Goal: Task Accomplishment & Management: Manage account settings

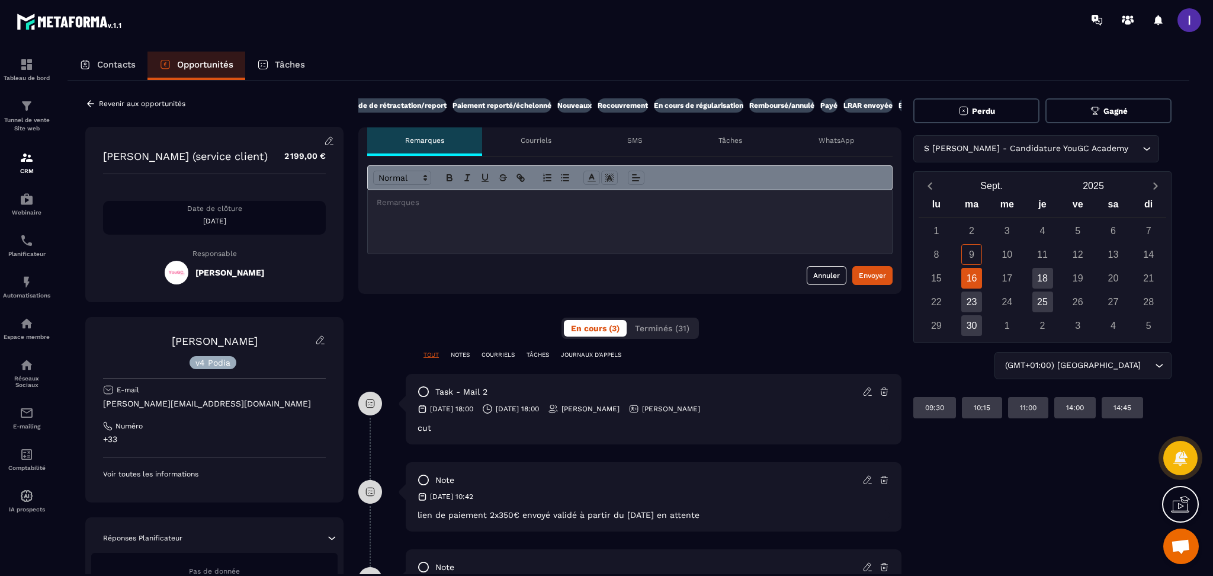
scroll to position [0, 261]
click at [781, 104] on p "Payé" at bounding box center [782, 105] width 17 height 9
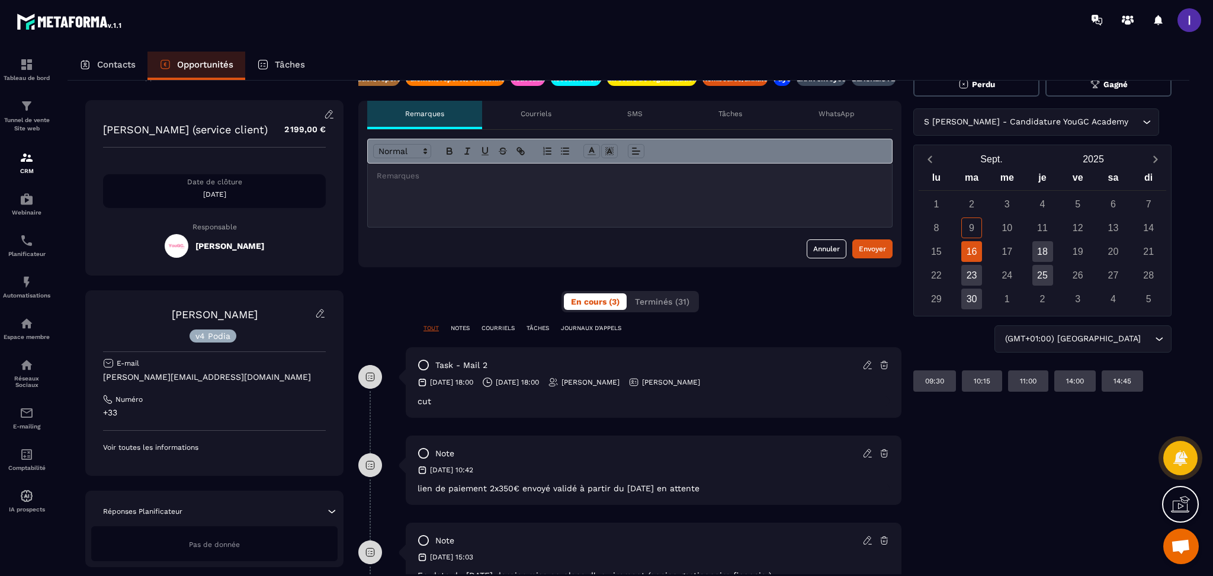
scroll to position [0, 0]
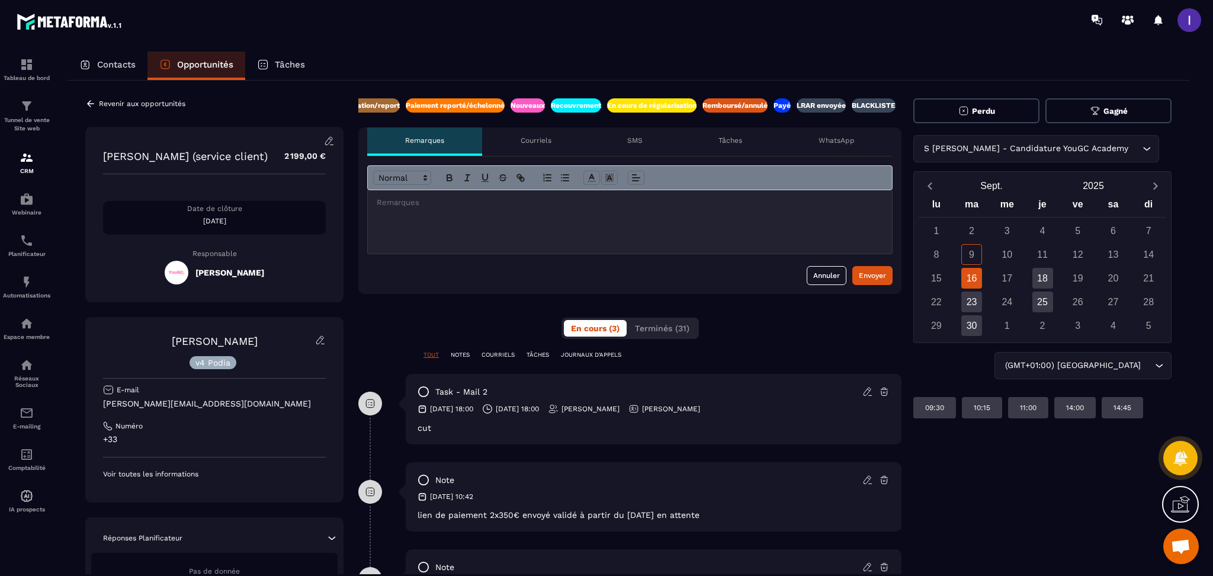
drag, startPoint x: 207, startPoint y: 66, endPoint x: 327, endPoint y: 75, distance: 120.0
click at [207, 66] on p "Opportunités" at bounding box center [205, 64] width 56 height 11
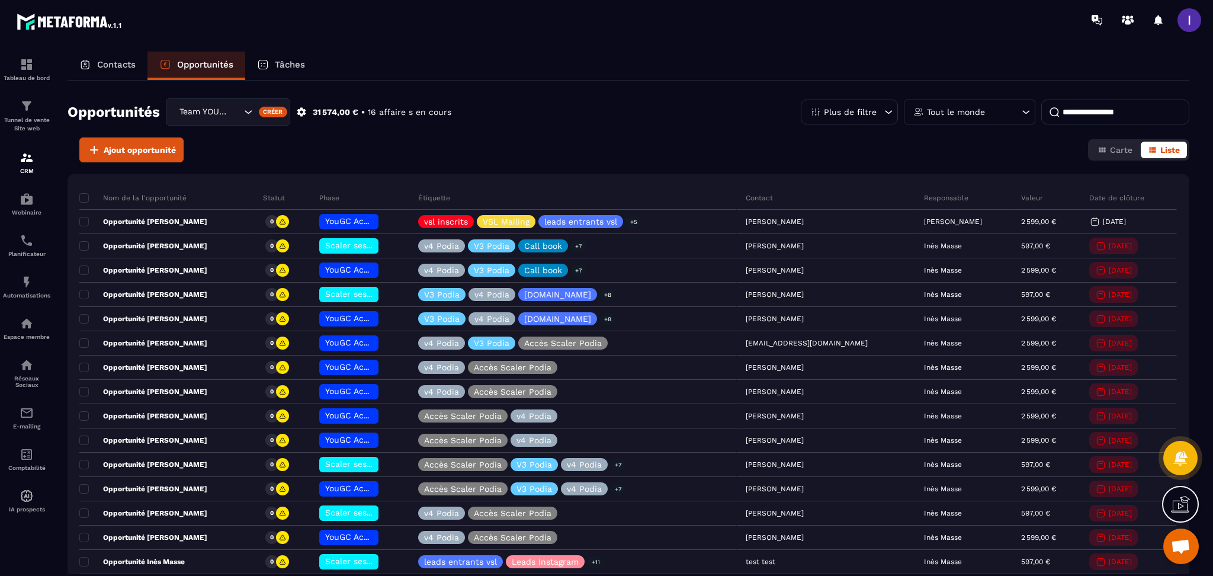
click at [1141, 114] on input at bounding box center [1115, 112] width 148 height 25
click at [206, 116] on div "Team YOUGC - Formations" at bounding box center [208, 111] width 67 height 13
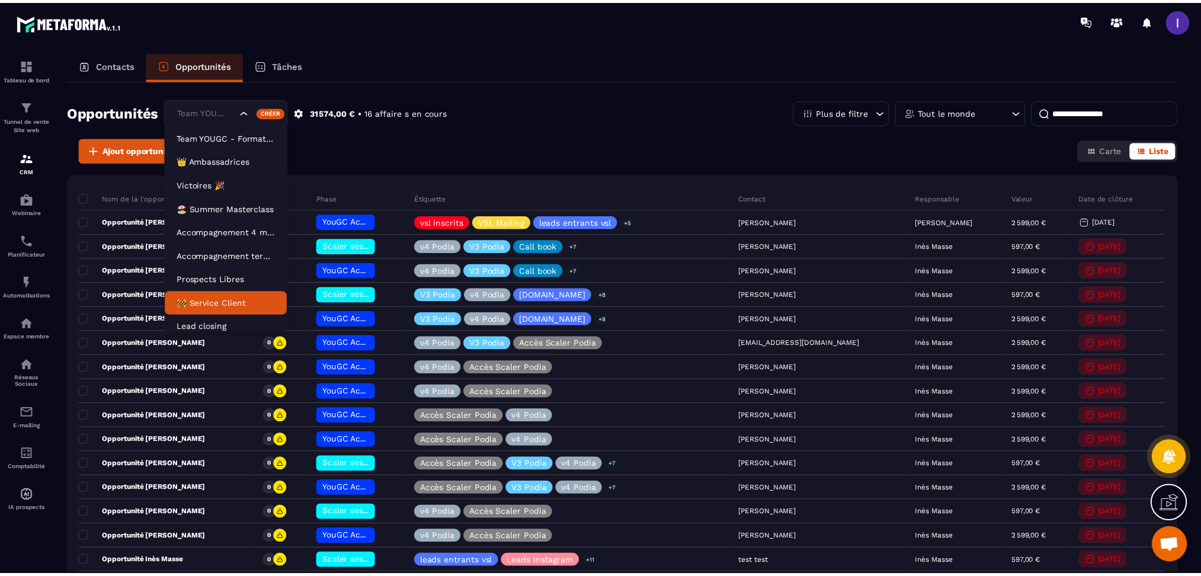
scroll to position [5, 0]
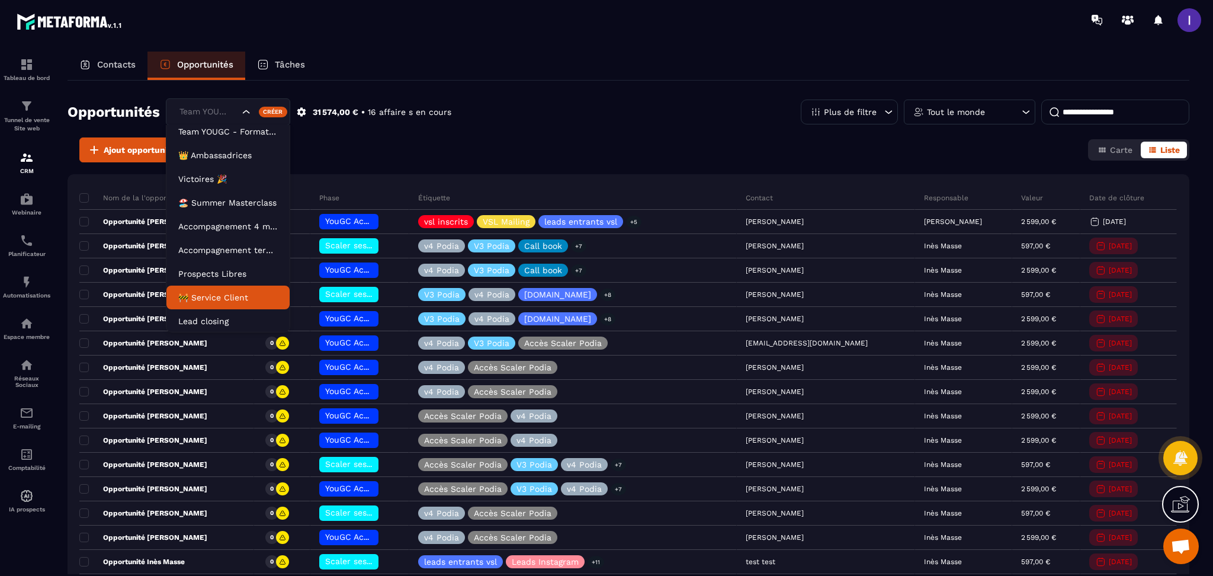
click at [199, 291] on p "🚧 Service Client" at bounding box center [228, 297] width 100 height 12
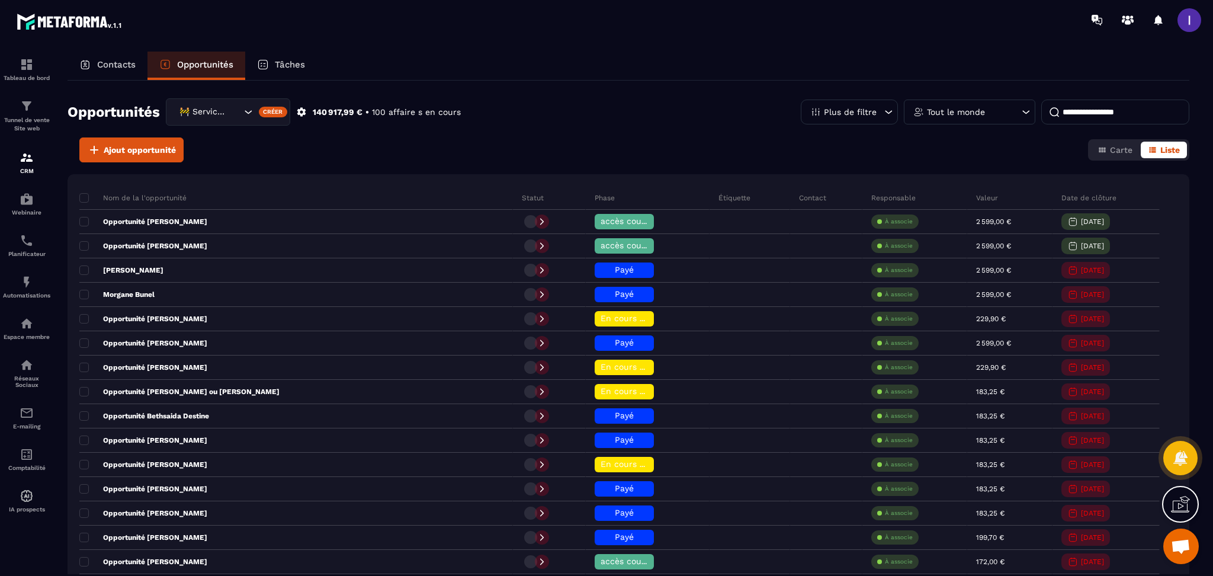
click at [1101, 107] on input at bounding box center [1115, 112] width 148 height 25
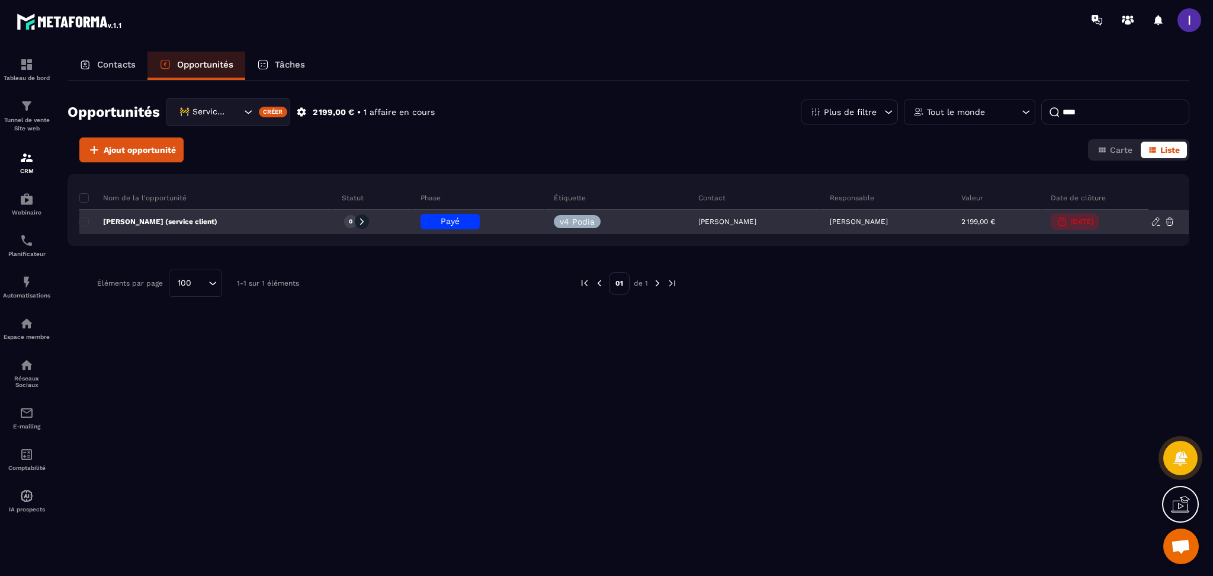
type input "****"
click at [469, 223] on div "Payé" at bounding box center [450, 221] width 59 height 15
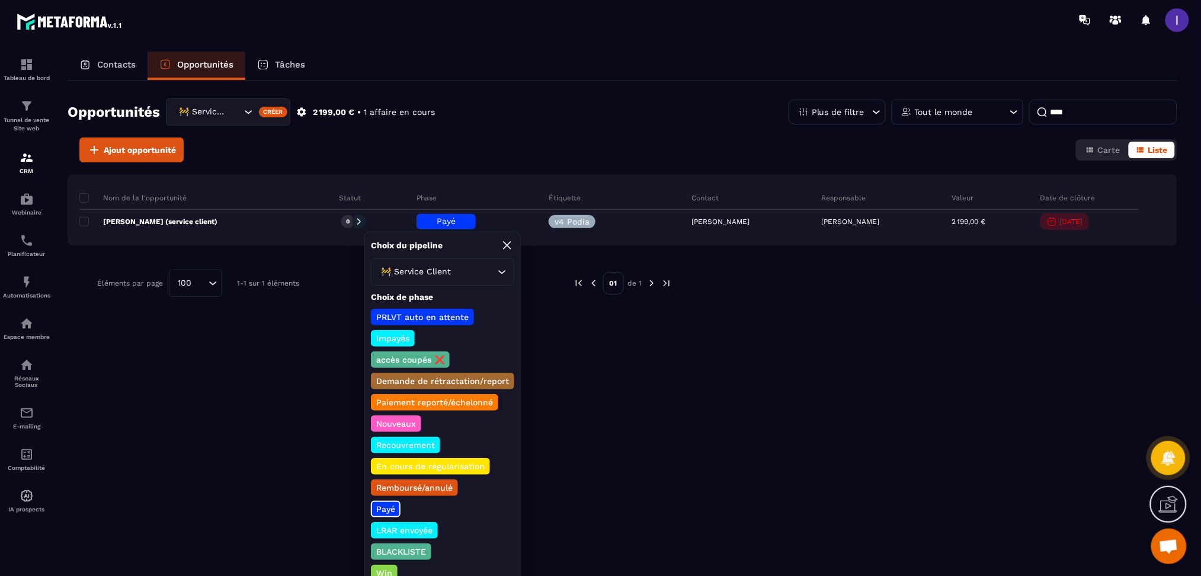
scroll to position [22, 0]
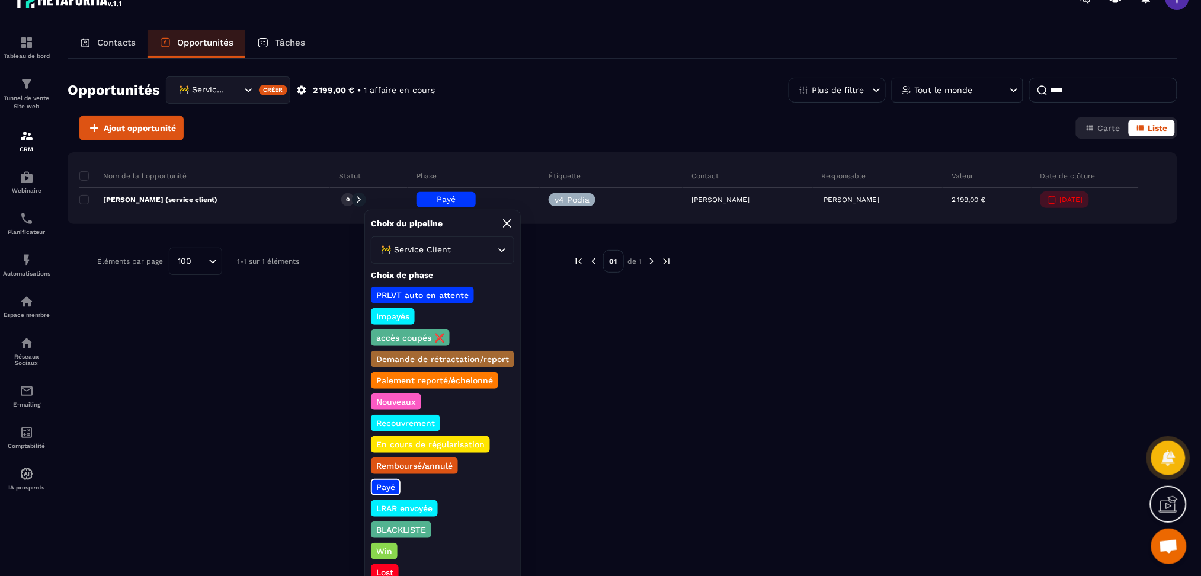
click at [383, 545] on p "Win" at bounding box center [384, 551] width 20 height 12
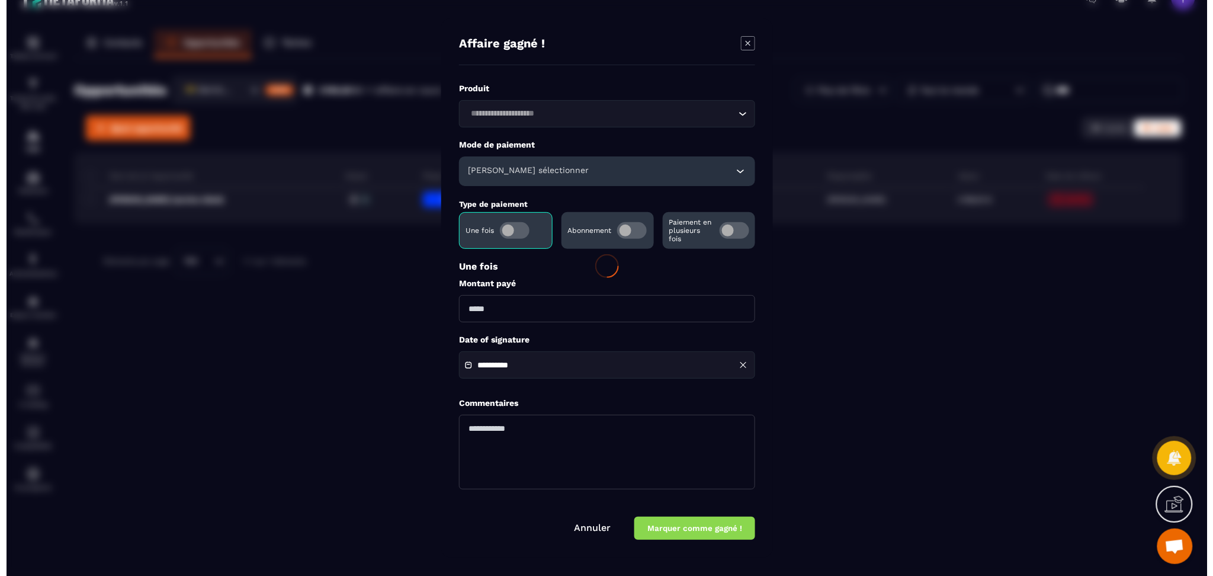
scroll to position [0, 0]
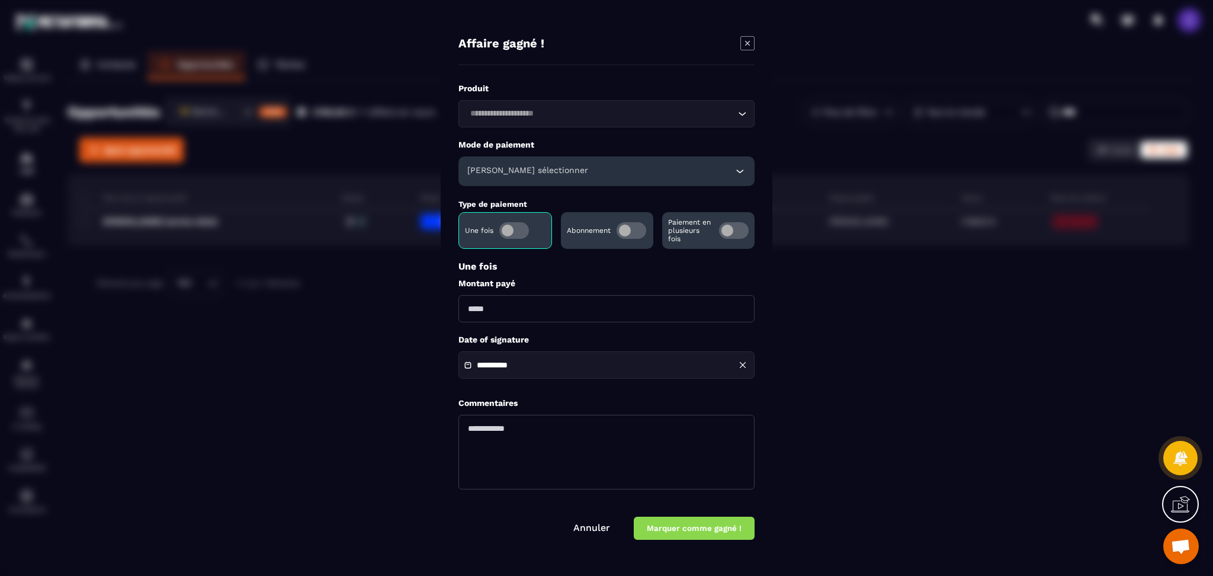
click at [726, 232] on span "Modal window" at bounding box center [734, 230] width 30 height 17
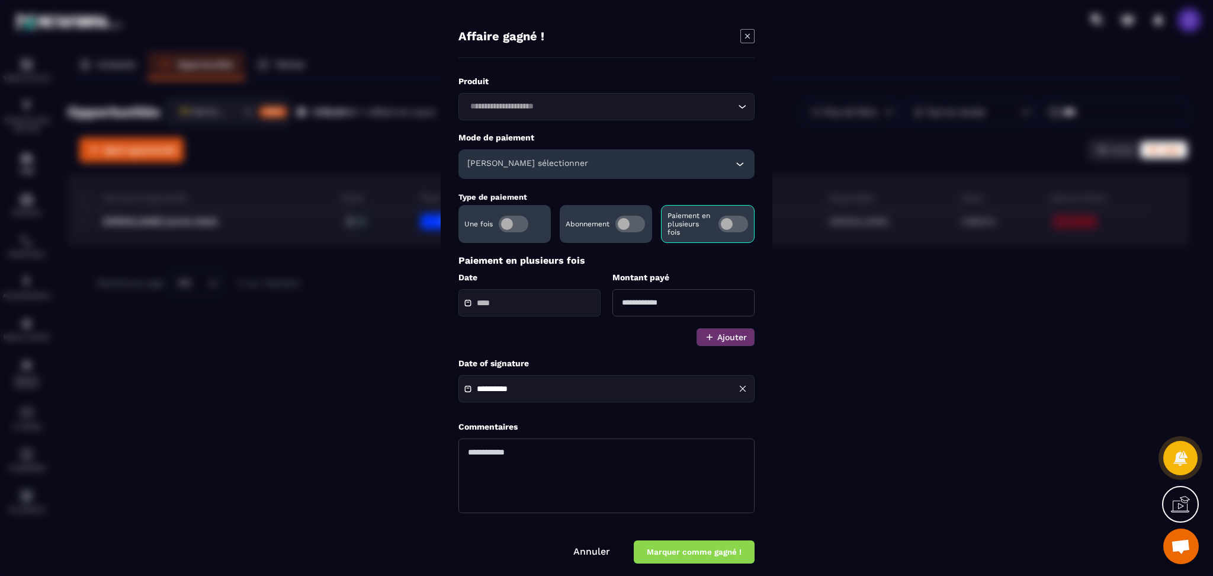
click at [600, 554] on link "Annuler" at bounding box center [591, 551] width 37 height 11
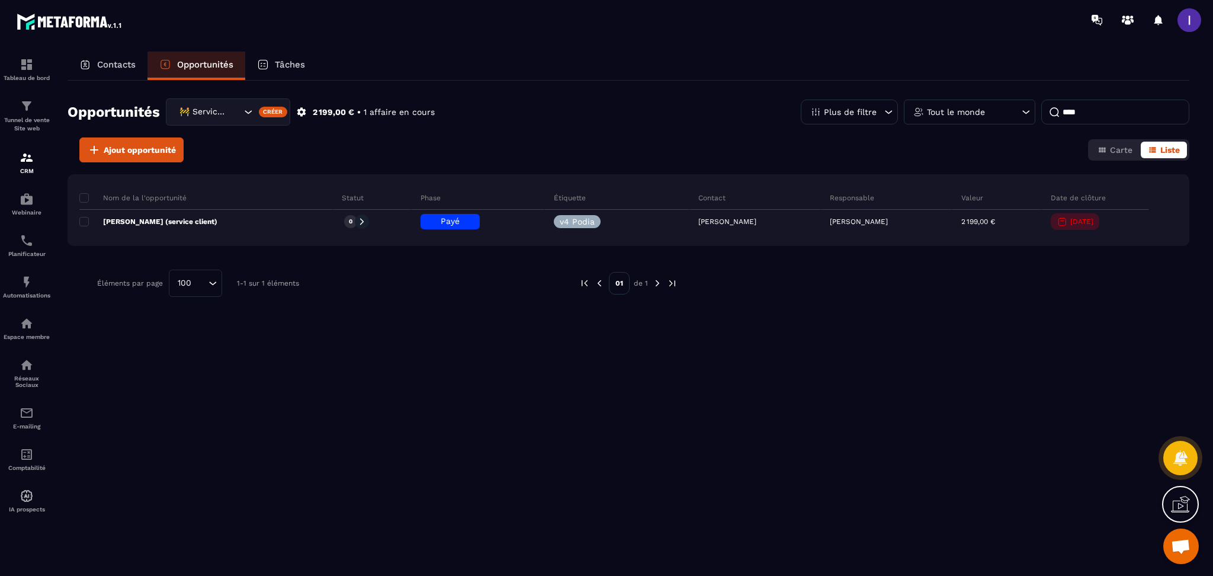
click at [92, 60] on div "Contacts" at bounding box center [108, 66] width 80 height 28
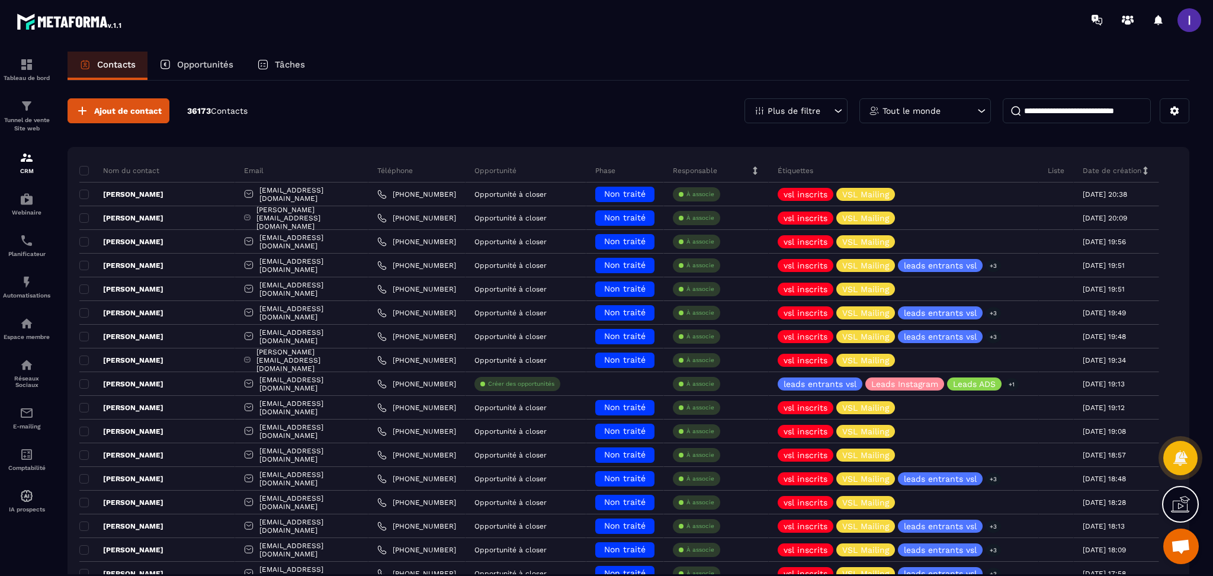
click at [174, 66] on div "Opportunités" at bounding box center [197, 66] width 98 height 28
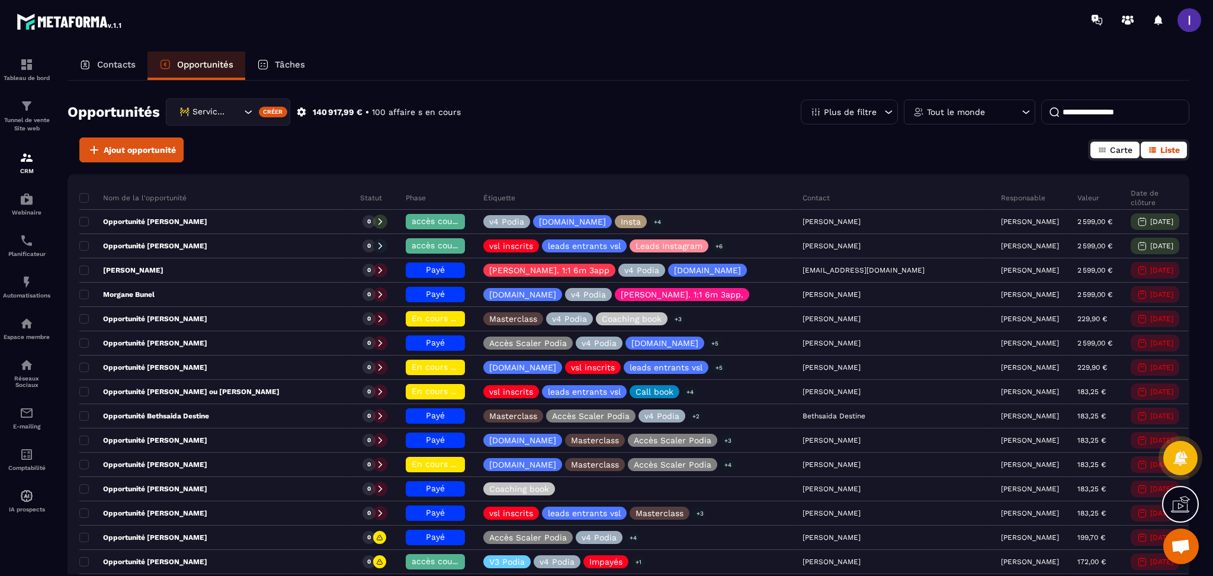
click at [1131, 154] on button "Carte" at bounding box center [1115, 150] width 49 height 17
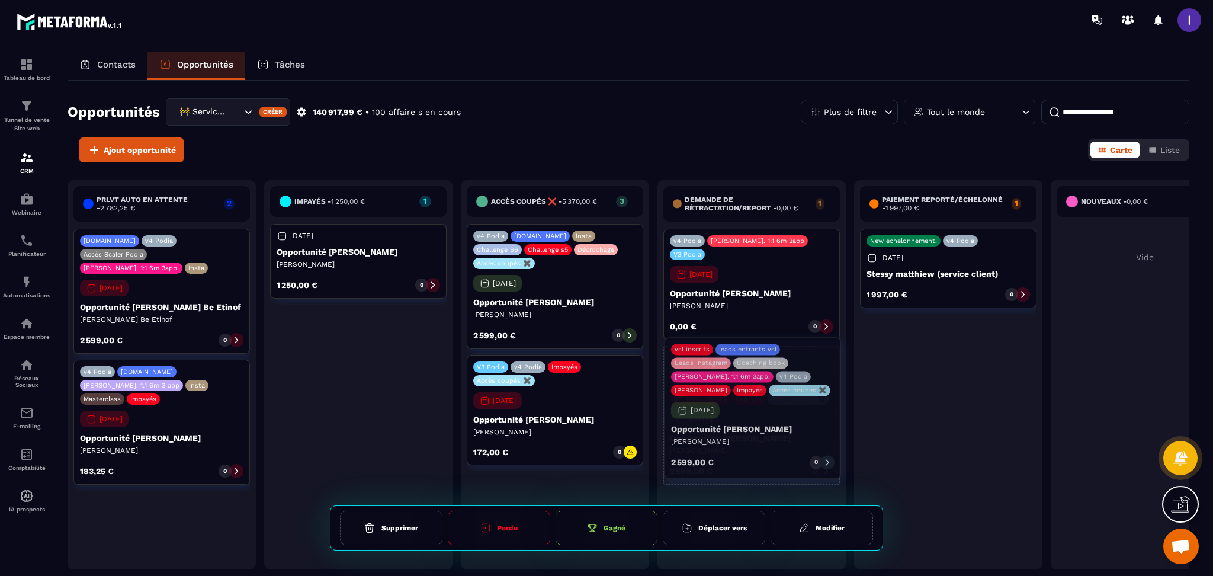
drag, startPoint x: 572, startPoint y: 403, endPoint x: 770, endPoint y: 436, distance: 200.5
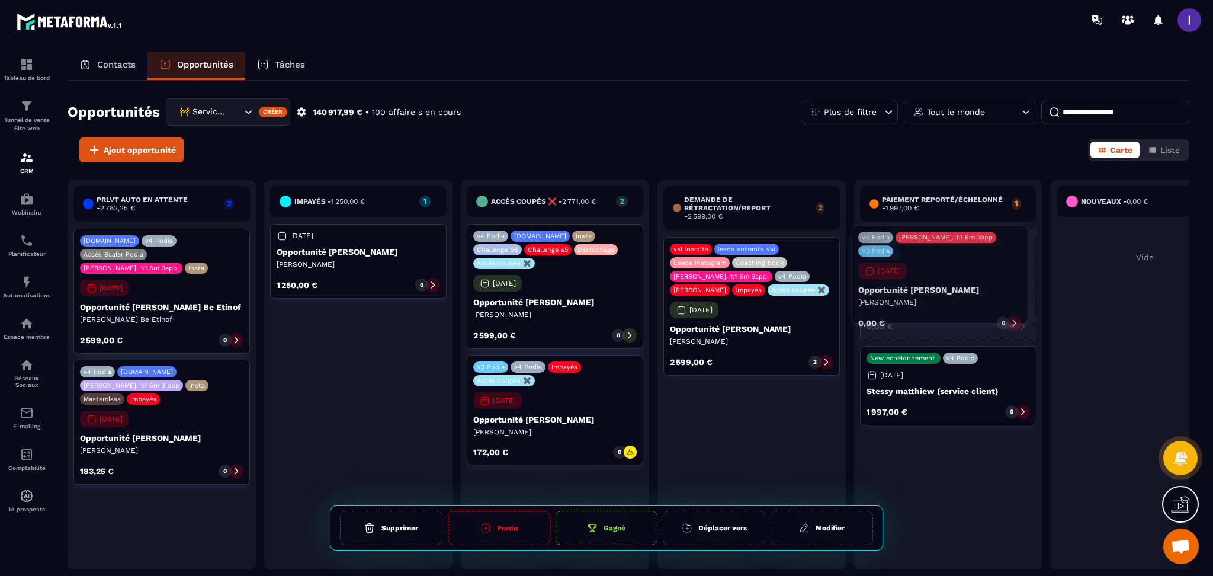
drag, startPoint x: 774, startPoint y: 434, endPoint x: 962, endPoint y: 275, distance: 246.4
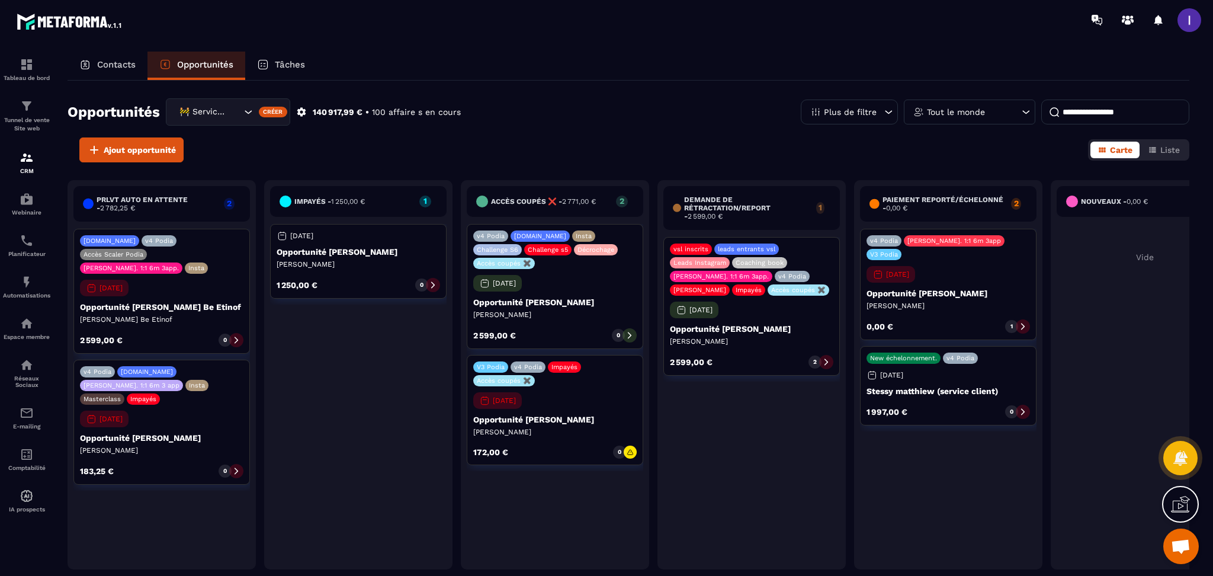
click at [1017, 322] on div "v4 [PERSON_NAME]. 1:1 6m 3app V3 Podia [DATE] Opportunité [PERSON_NAME] 0,00 € 1" at bounding box center [948, 284] width 177 height 111
click at [1020, 319] on div at bounding box center [1023, 326] width 14 height 14
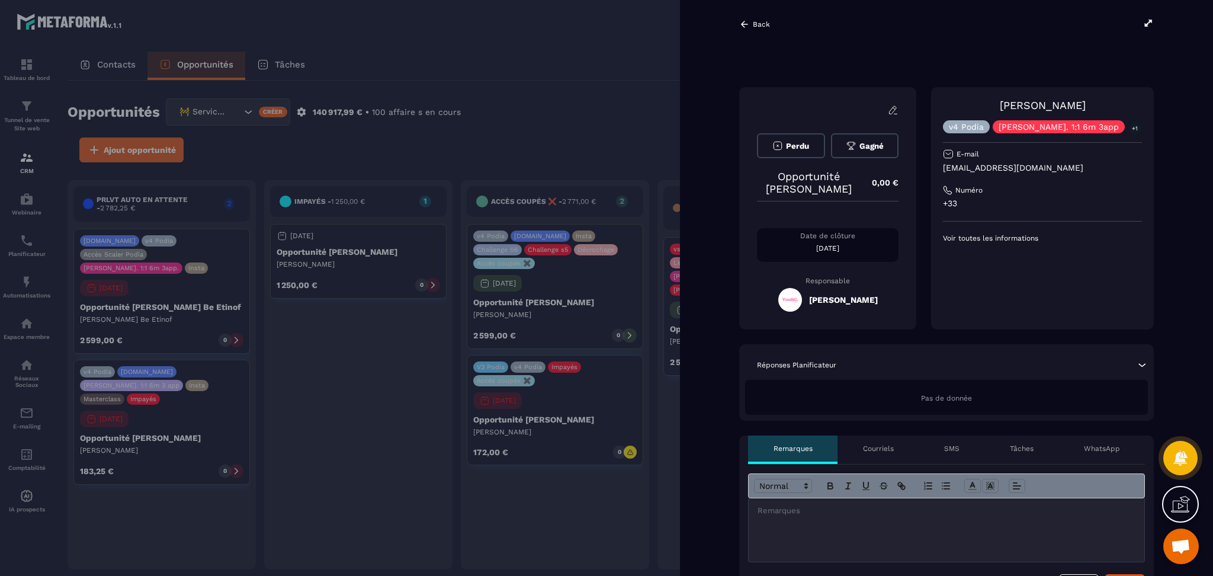
scroll to position [0, 94]
